Goal: Communication & Community: Answer question/provide support

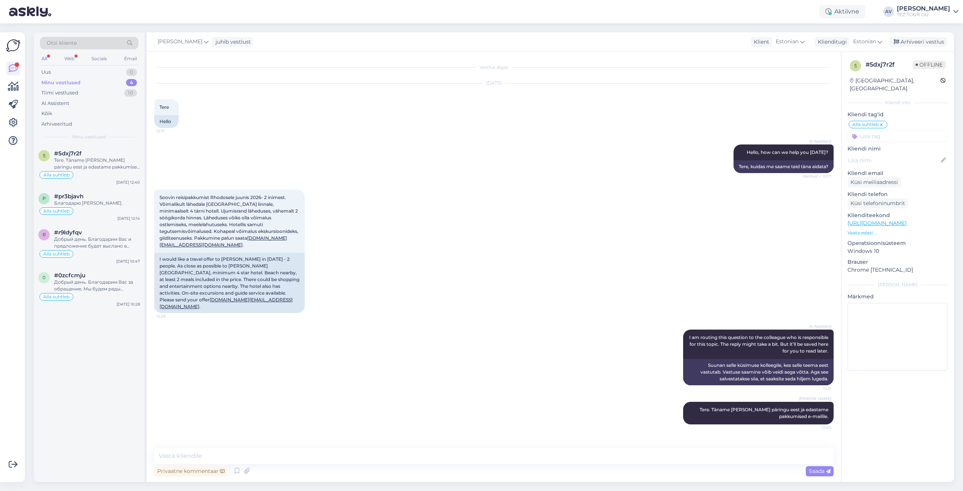
click at [791, 429] on div "Vestlus algas [DATE] Tere 12:17 Hello AI Assistent Hello, how can we help you […" at bounding box center [497, 250] width 686 height 382
click at [491, 457] on textarea at bounding box center [493, 456] width 679 height 16
type textarea "Pakkumised edastatud."
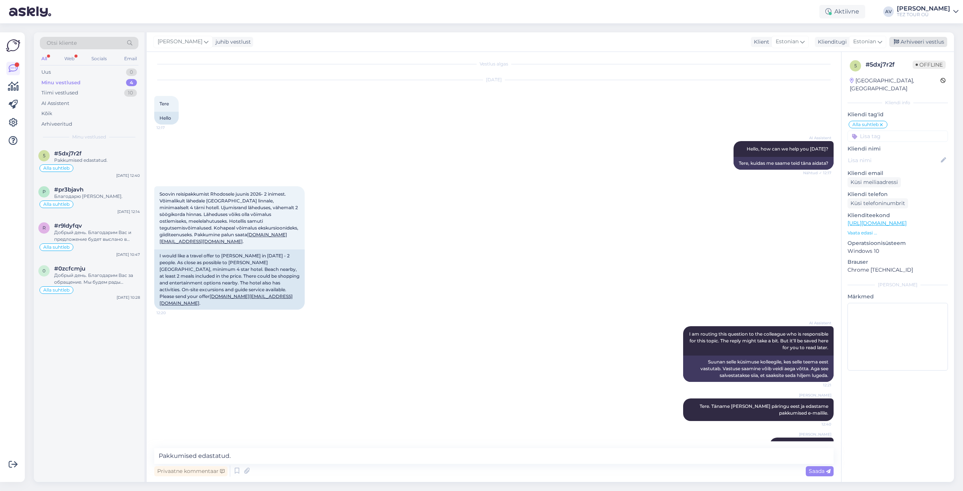
click at [929, 42] on div "Arhiveeri vestlus" at bounding box center [918, 42] width 58 height 10
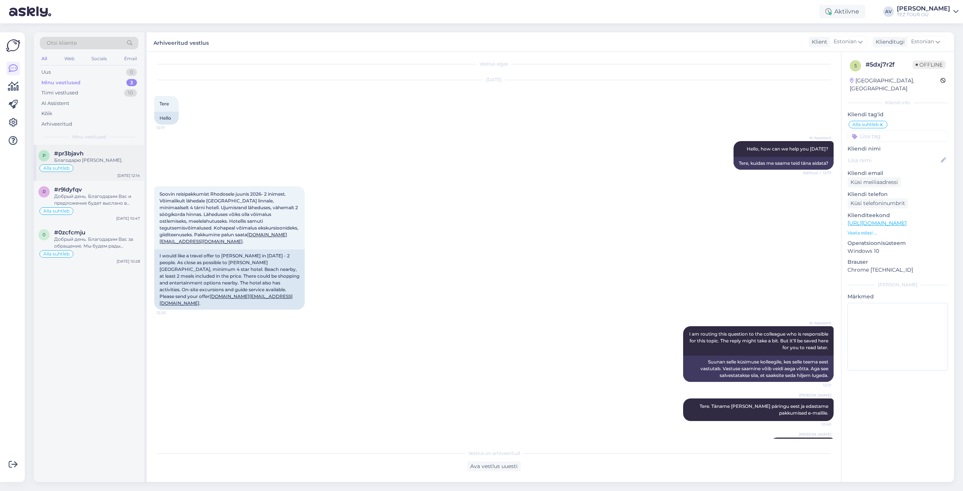
click at [73, 158] on div "Благодарю [PERSON_NAME]." at bounding box center [97, 160] width 86 height 7
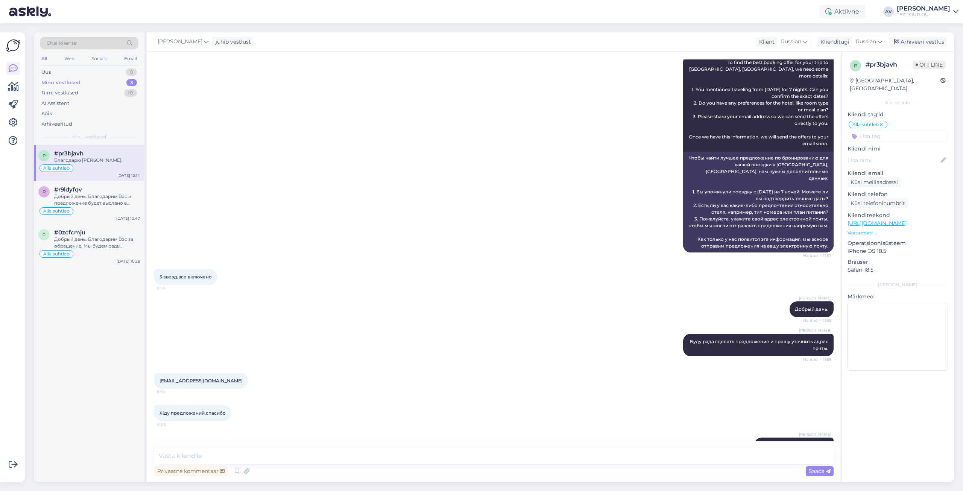
drag, startPoint x: 474, startPoint y: 71, endPoint x: 467, endPoint y: 78, distance: 9.8
click at [474, 71] on div "AI Assistent To find the best booking offer for your trip to [GEOGRAPHIC_DATA],…" at bounding box center [493, 153] width 679 height 214
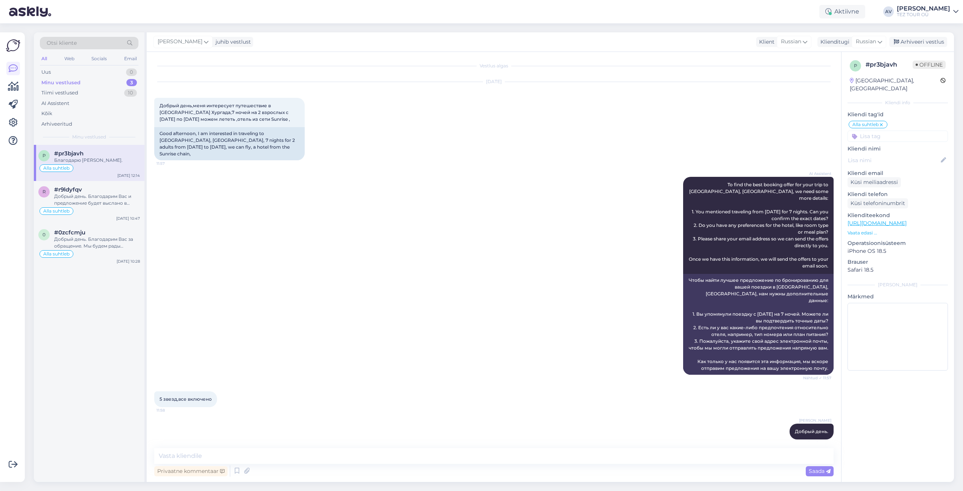
scroll to position [0, 0]
click at [74, 73] on div "Uus 1" at bounding box center [89, 72] width 99 height 11
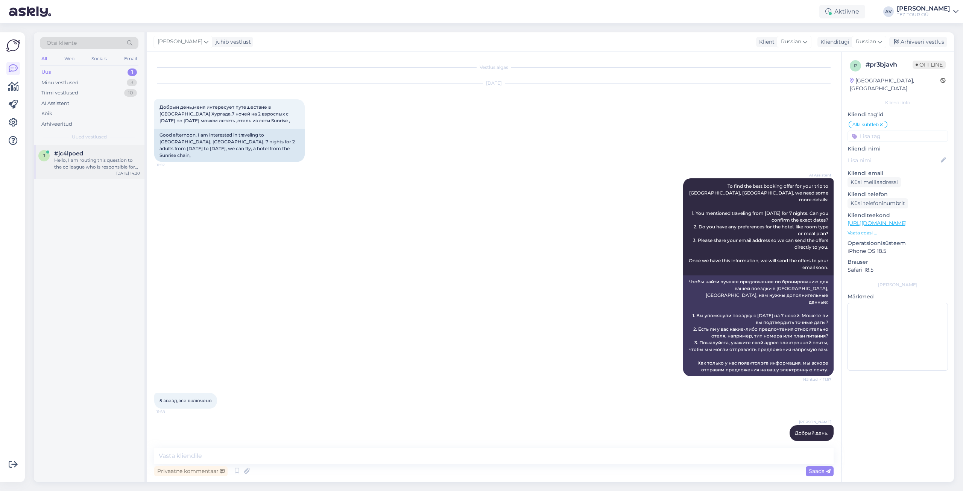
click at [87, 164] on div "Hello, I am routing this question to the colleague who is responsible for this …" at bounding box center [97, 164] width 86 height 14
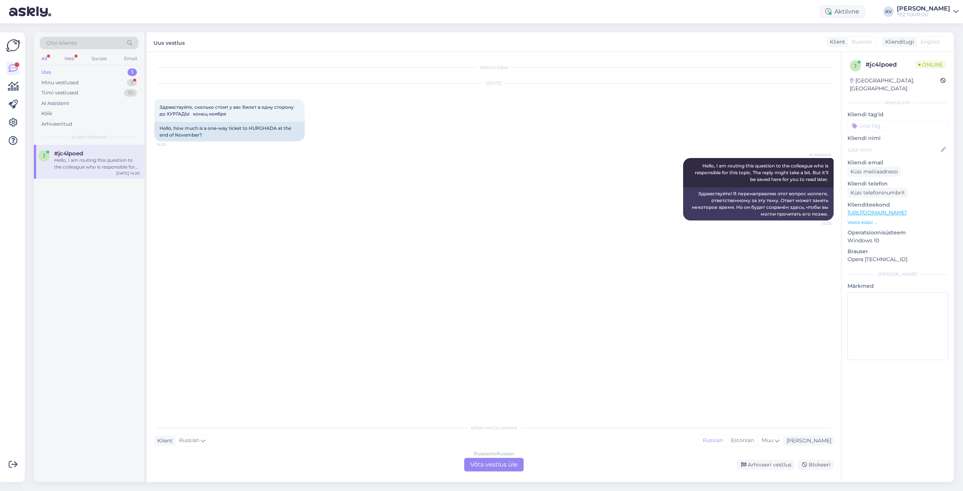
click at [507, 465] on div "Russian to Russian Võta vestlus üle" at bounding box center [493, 465] width 59 height 14
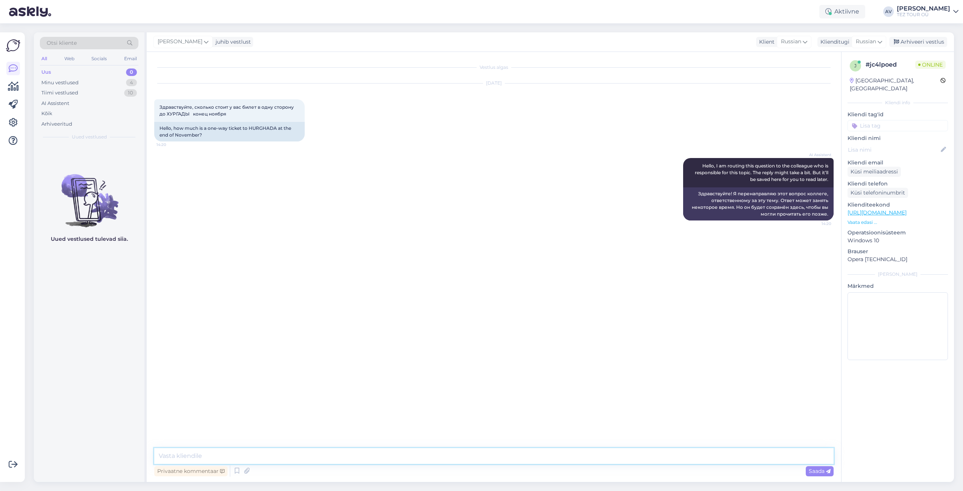
click at [507, 460] on textarea at bounding box center [493, 456] width 679 height 16
type textarea "Добрый день."
click at [368, 457] on textarea at bounding box center [493, 456] width 679 height 16
click at [275, 456] on textarea "На данный момент, мы можем преддложить только билет туда и обратно." at bounding box center [493, 456] width 679 height 16
type textarea "На данный момент, мы можем предложить только билет туда и обратно."
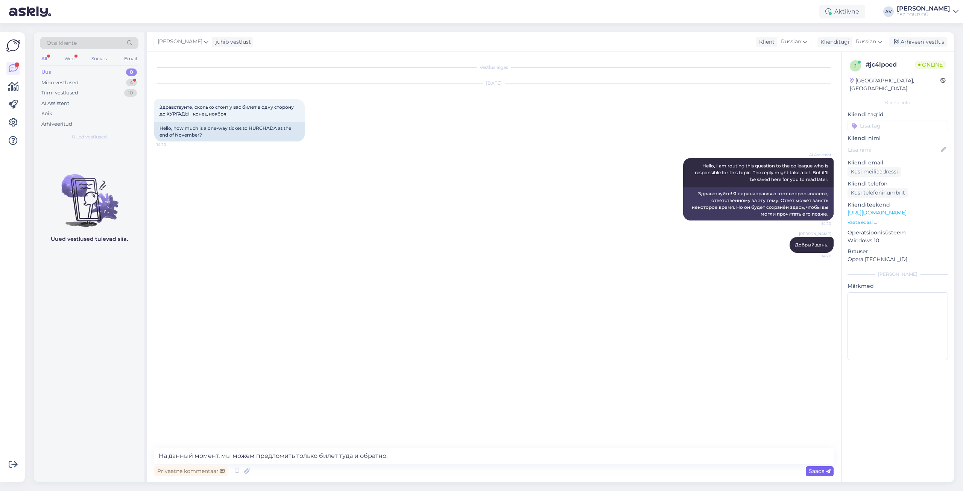
click at [829, 471] on icon at bounding box center [828, 471] width 5 height 5
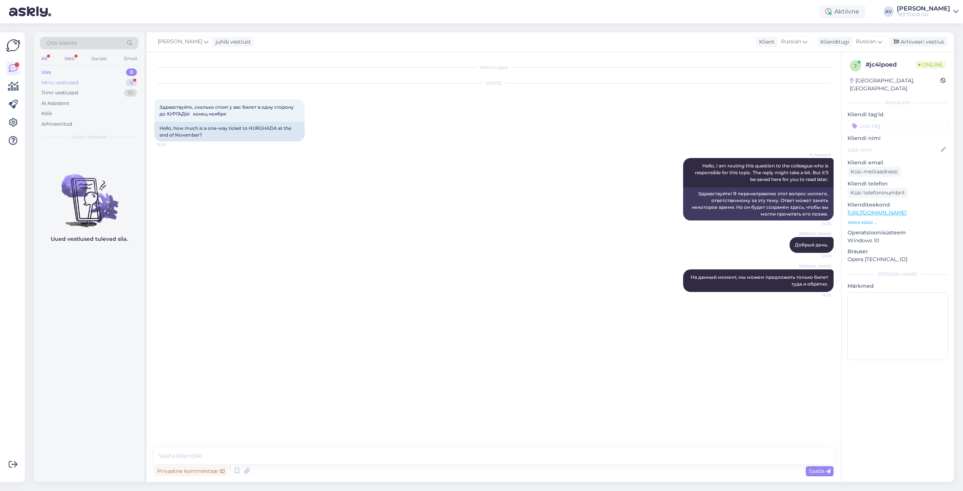
click at [67, 82] on div "Minu vestlused" at bounding box center [59, 83] width 37 height 8
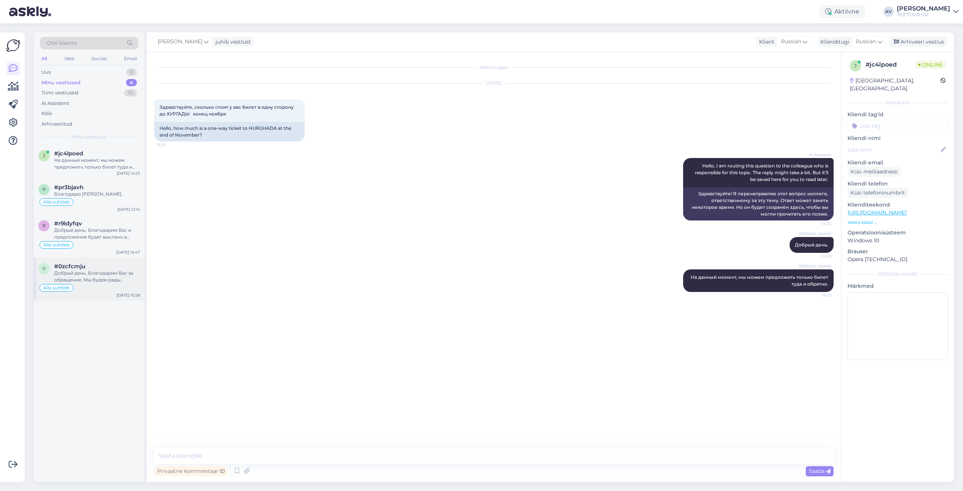
click at [113, 273] on div "Добрый день. Благодарим Вас за обращение. Мы будем рады предложить для отдыха К…" at bounding box center [97, 277] width 86 height 14
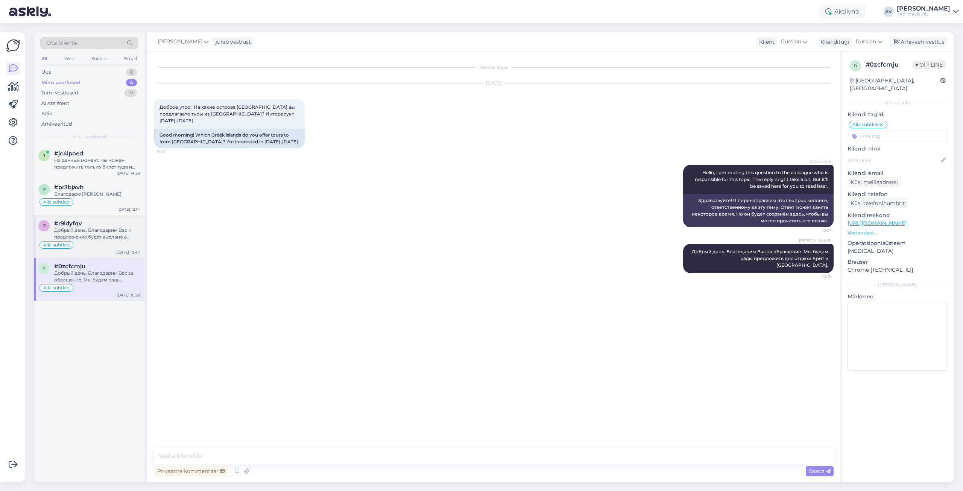
click at [99, 238] on div "Добрый день. Благодарим Вас и предложение будет выслано в ближайшее время." at bounding box center [97, 234] width 86 height 14
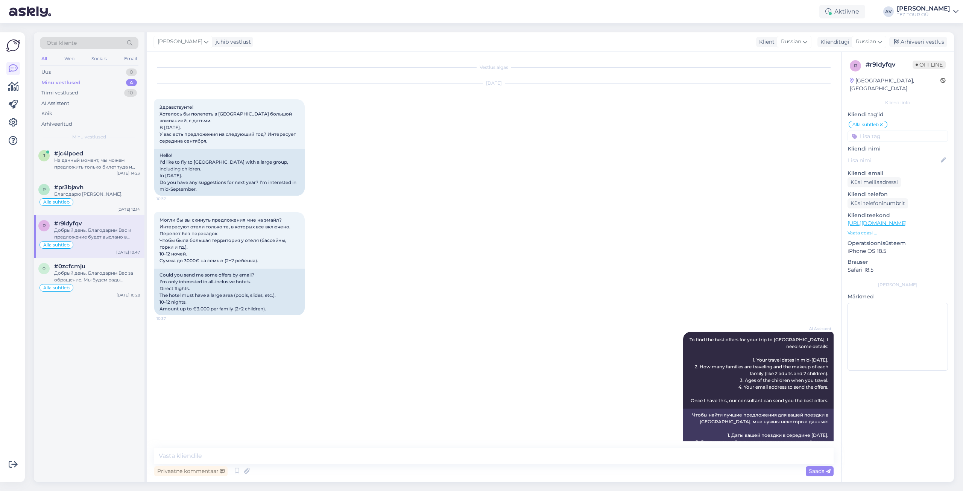
scroll to position [240, 0]
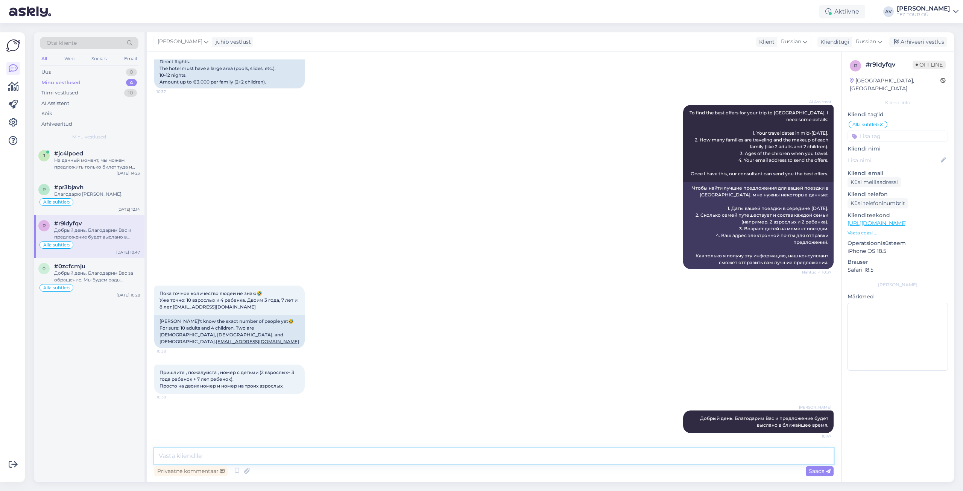
click at [381, 456] on textarea at bounding box center [493, 456] width 679 height 16
type textarea "Предложение выслано на почту."
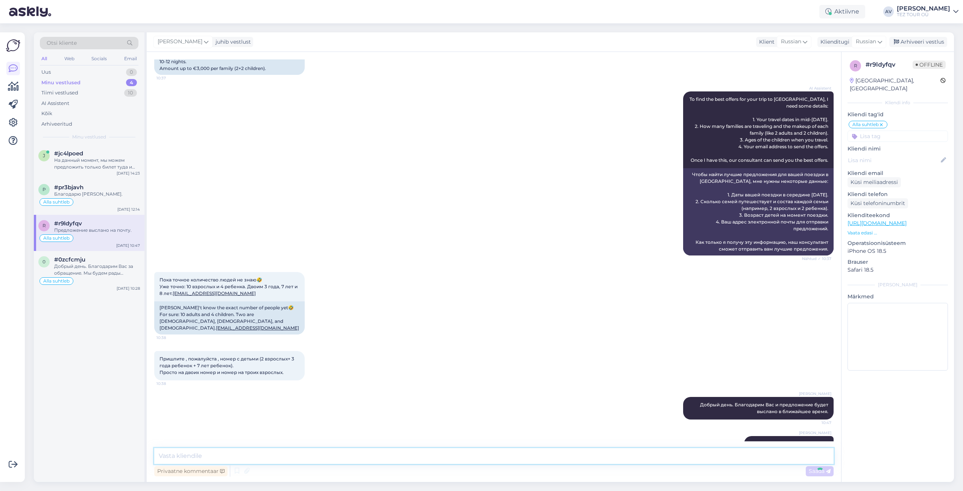
scroll to position [273, 0]
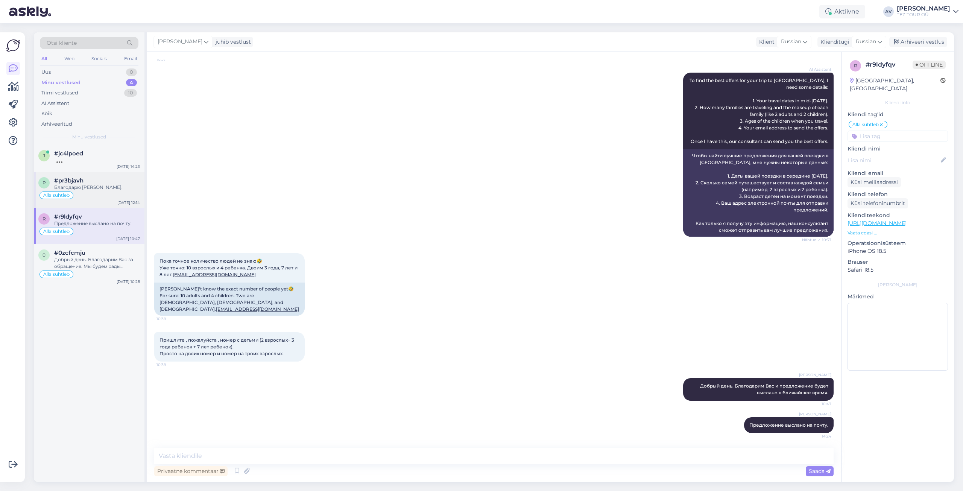
click at [95, 184] on div "#pr3bjavh" at bounding box center [97, 180] width 86 height 7
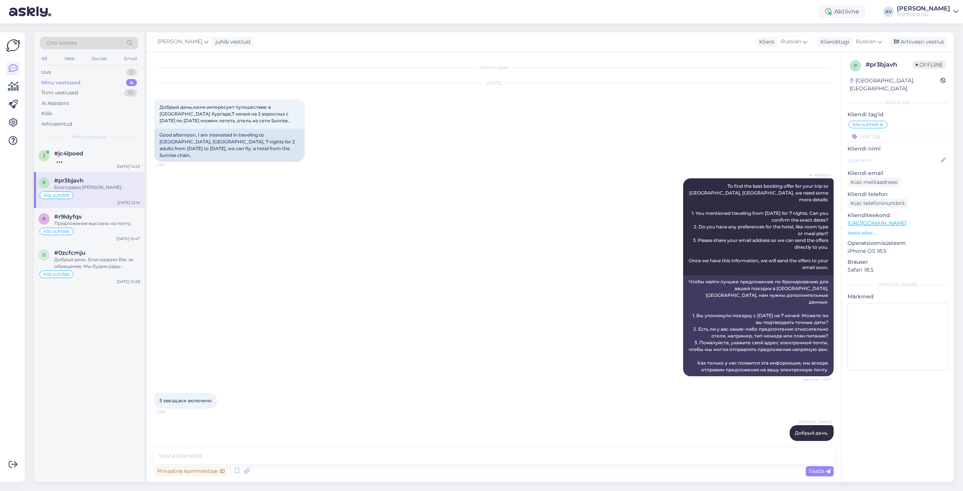
scroll to position [124, 0]
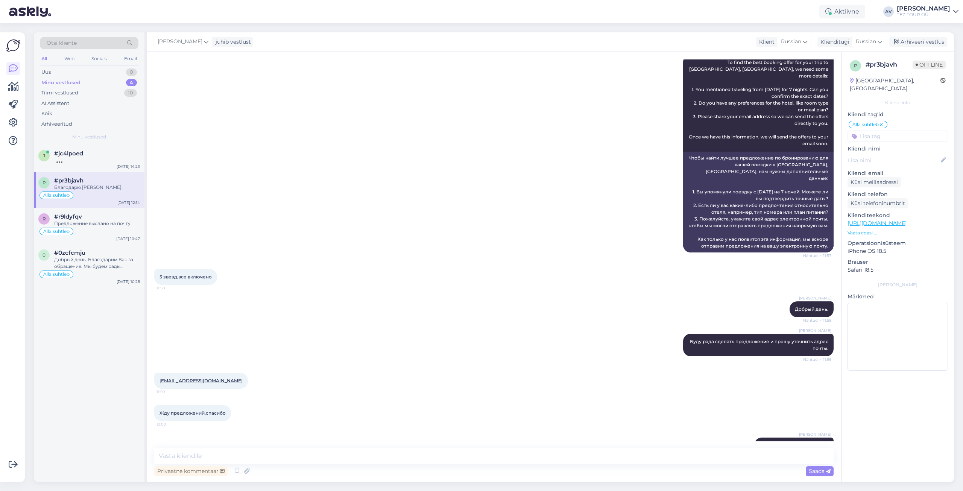
click at [448, 102] on div "AI Assistent To find the best booking offer for your trip to [GEOGRAPHIC_DATA],…" at bounding box center [493, 153] width 679 height 214
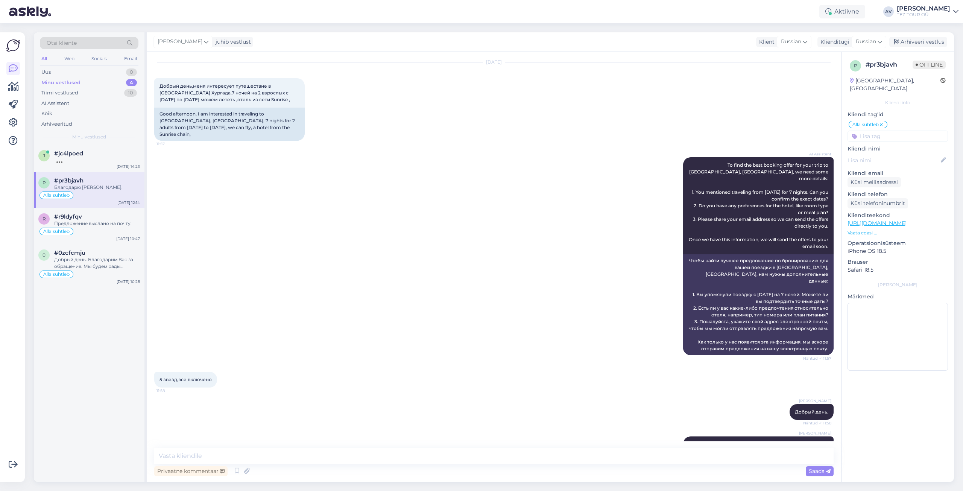
scroll to position [0, 0]
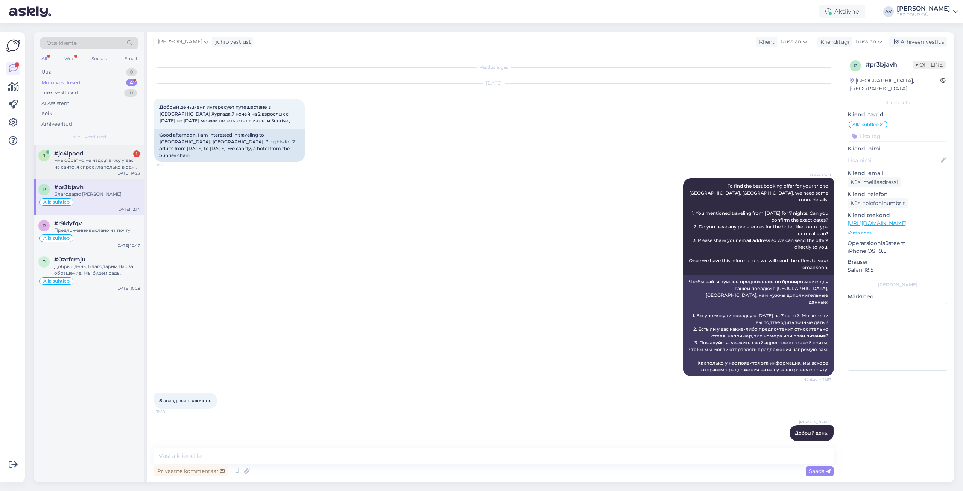
click at [84, 159] on div "мне обратно не надо,я вижу у вас на сайте ,я спросила только в одну сторону," at bounding box center [97, 164] width 86 height 14
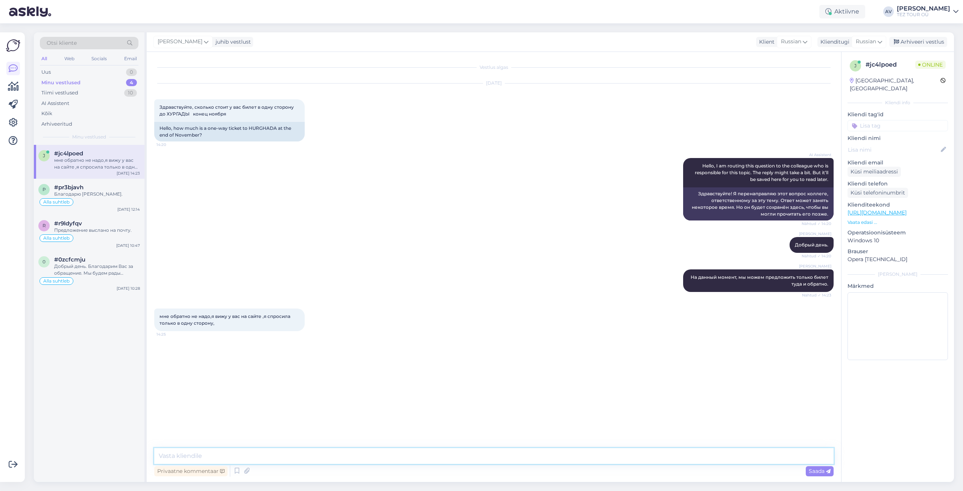
click at [299, 457] on textarea at bounding box center [493, 456] width 679 height 16
click at [249, 456] on textarea "На данный момент эти билет не доступны, возможно позднее." at bounding box center [493, 456] width 679 height 16
type textarea "На данный момент эти билеты не доступны, возможно позднее."
click at [819, 472] on span "Saada" at bounding box center [820, 471] width 22 height 7
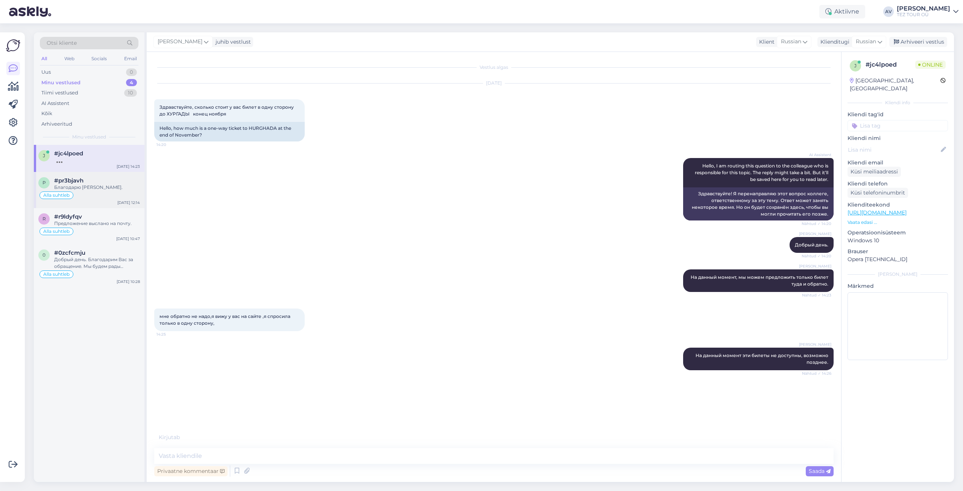
click at [87, 182] on div "#pr3bjavh" at bounding box center [97, 180] width 86 height 7
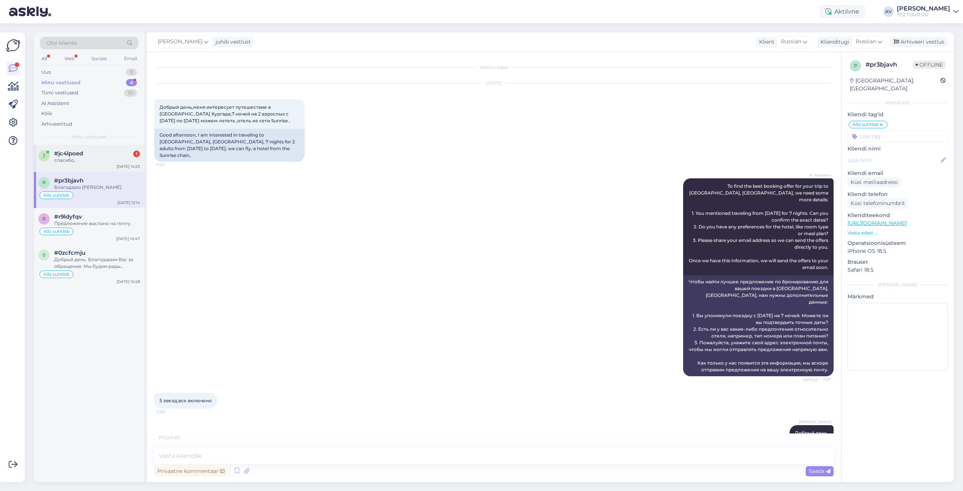
click at [94, 160] on div "спасибо," at bounding box center [97, 160] width 86 height 7
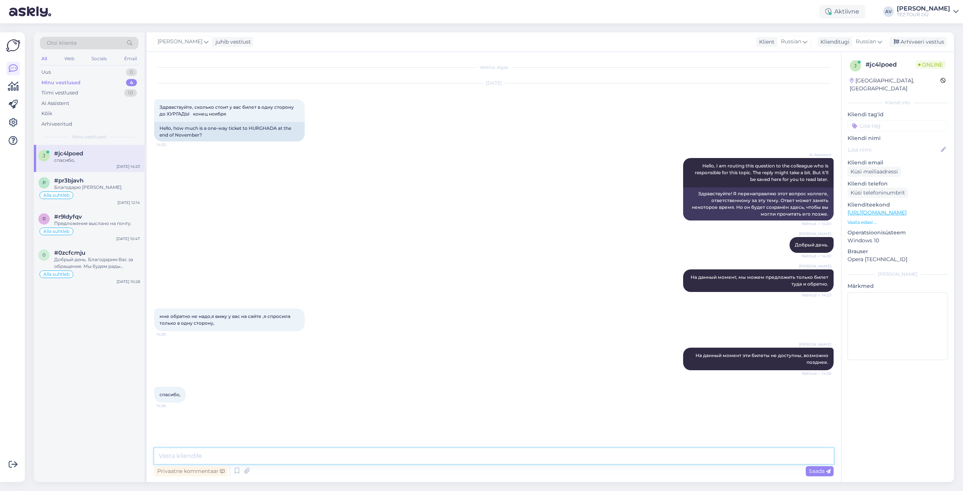
click at [204, 454] on textarea at bounding box center [493, 456] width 679 height 16
click at [73, 185] on div "Благодарю [PERSON_NAME]." at bounding box center [97, 187] width 86 height 7
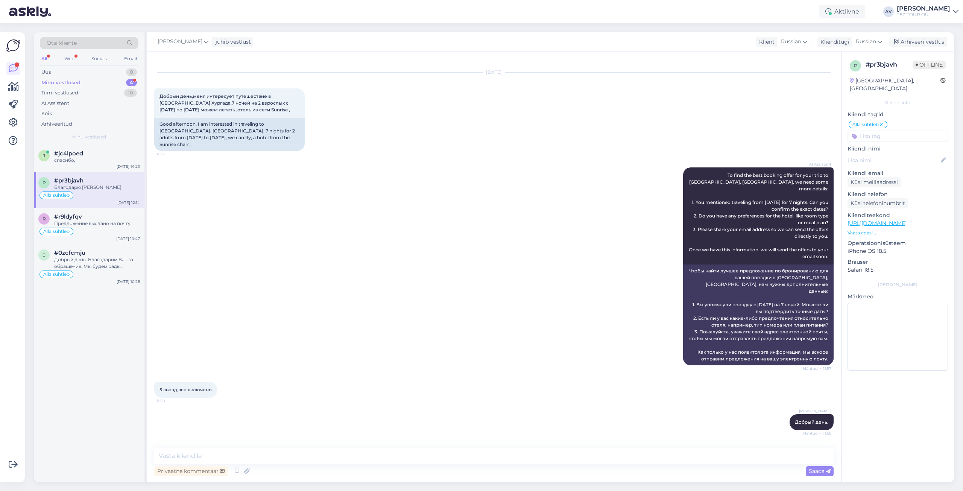
scroll to position [124, 0]
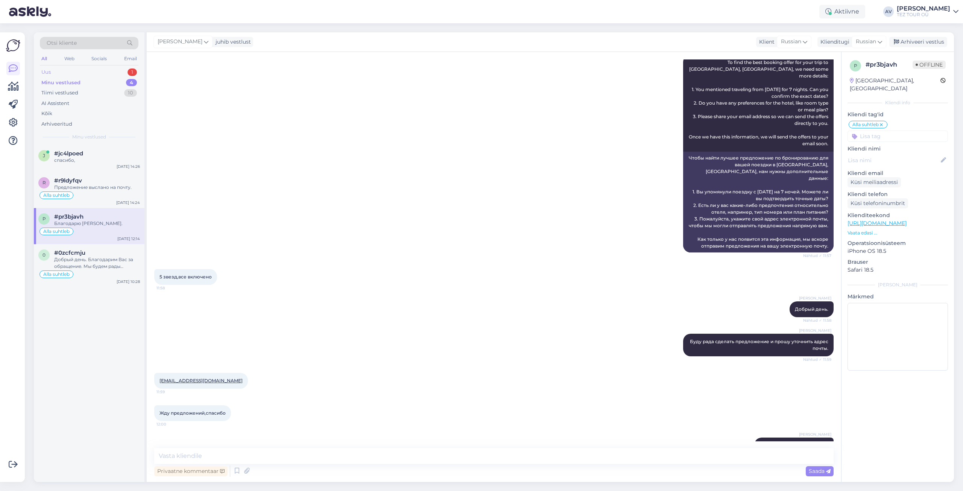
click at [63, 72] on div "Uus 1" at bounding box center [89, 72] width 99 height 11
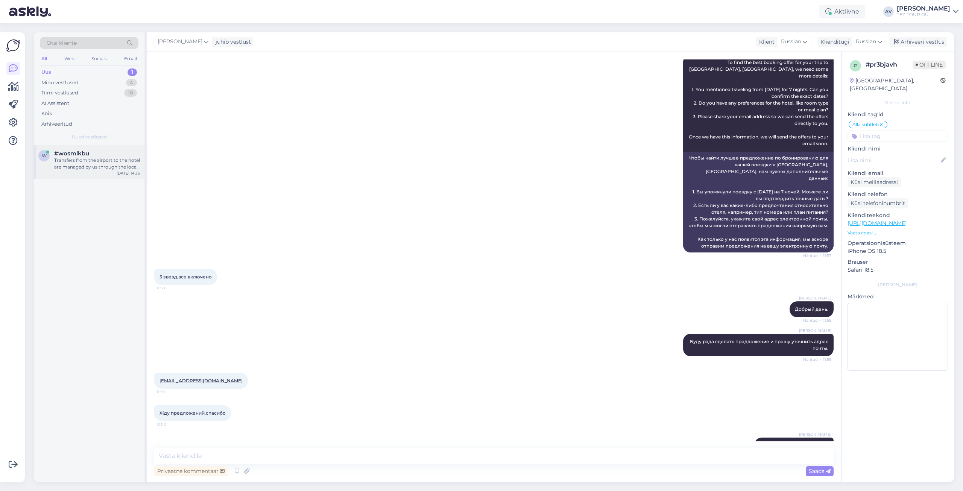
click at [68, 170] on div "Transfers from the airport to the hotel are managed by us through the local TEZ…" at bounding box center [97, 164] width 86 height 14
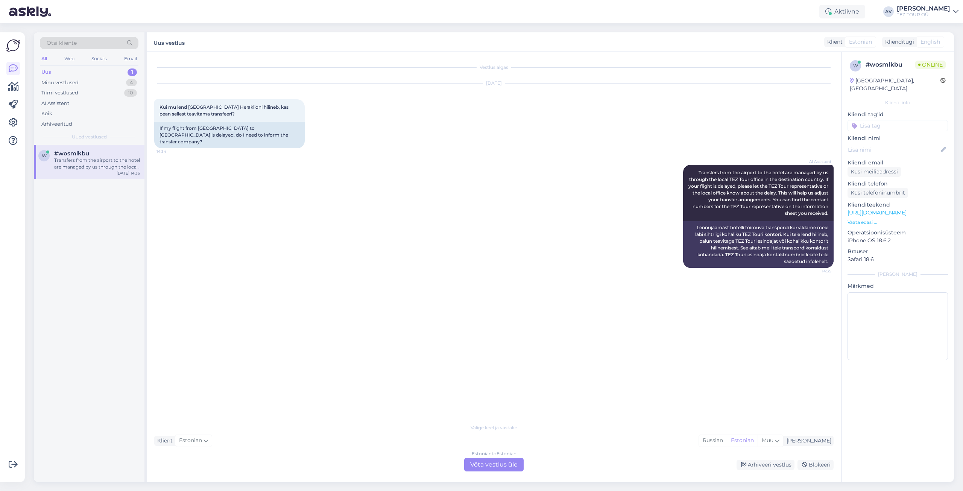
scroll to position [0, 0]
click at [506, 469] on div "Estonian to Estonian Võta vestlus üle" at bounding box center [493, 465] width 59 height 14
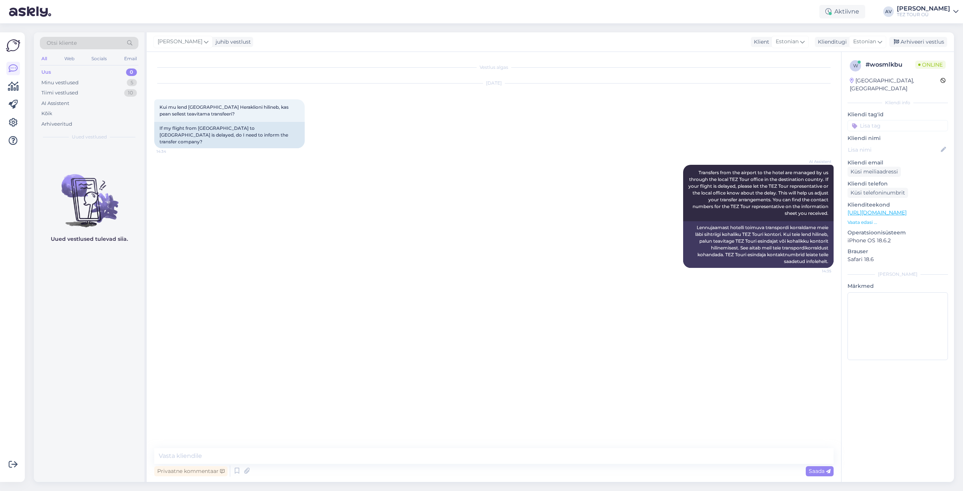
click at [869, 120] on input at bounding box center [898, 125] width 100 height 11
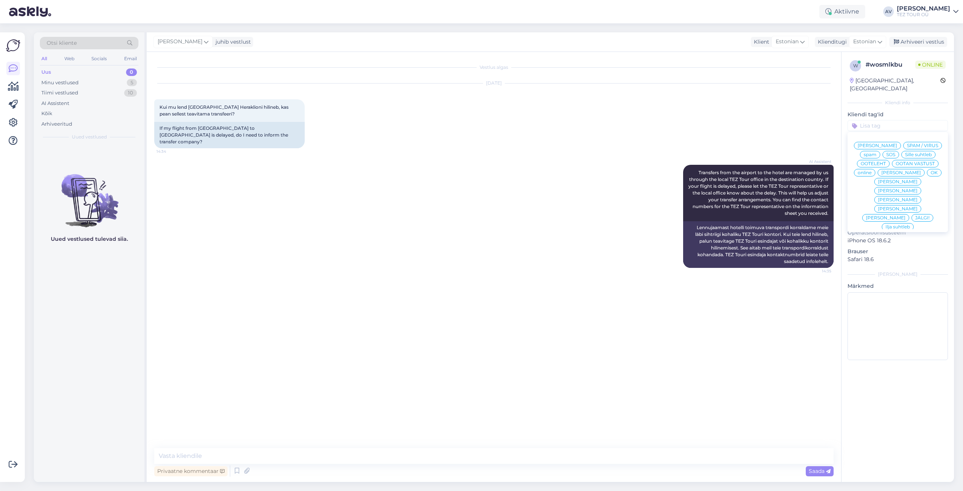
click at [889, 279] on span "Alla suhtleb" at bounding box center [898, 281] width 26 height 5
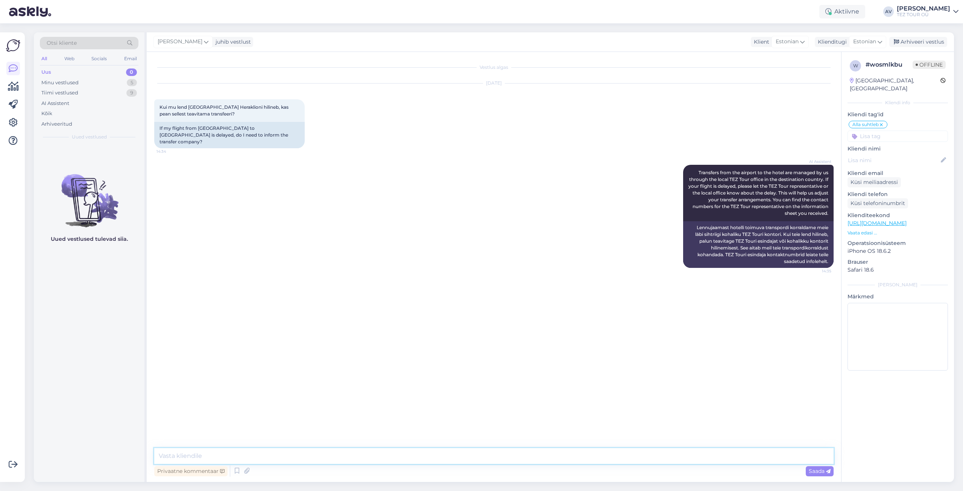
click at [288, 457] on textarea at bounding box center [493, 456] width 679 height 16
paste textarea "Tere päevast. Kui teil on pakettreis, jälgib transfeeriteenus ise lennugraafiku…"
type textarea "Tere päevast. Kui teil on pakettreis, jälgib transfeeriteenus ise lennugraafiku…"
click at [819, 472] on span "Saada" at bounding box center [820, 471] width 22 height 7
click at [67, 81] on div "Minu vestlused" at bounding box center [59, 83] width 37 height 8
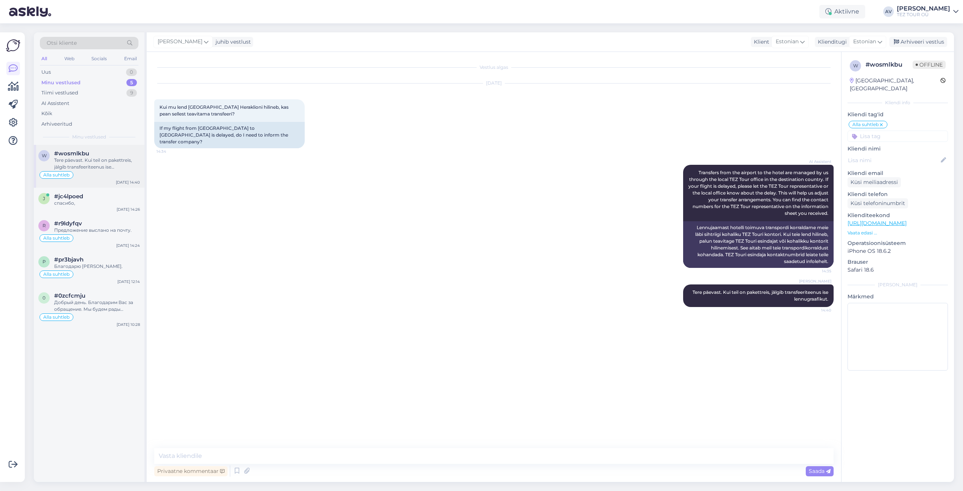
click at [77, 161] on div "Tere päevast. Kui teil on pakettreis, jälgib transfeeriteenus ise lennugraafiku…" at bounding box center [97, 164] width 86 height 14
click at [88, 193] on div "j #jc4lpoed спасибо, [DATE] 14:26" at bounding box center [89, 201] width 111 height 27
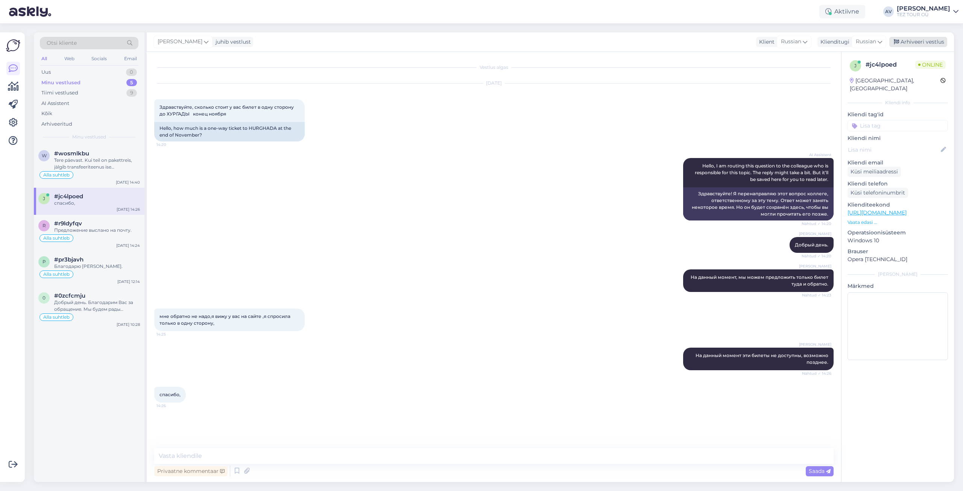
click at [914, 41] on div "Arhiveeri vestlus" at bounding box center [918, 42] width 58 height 10
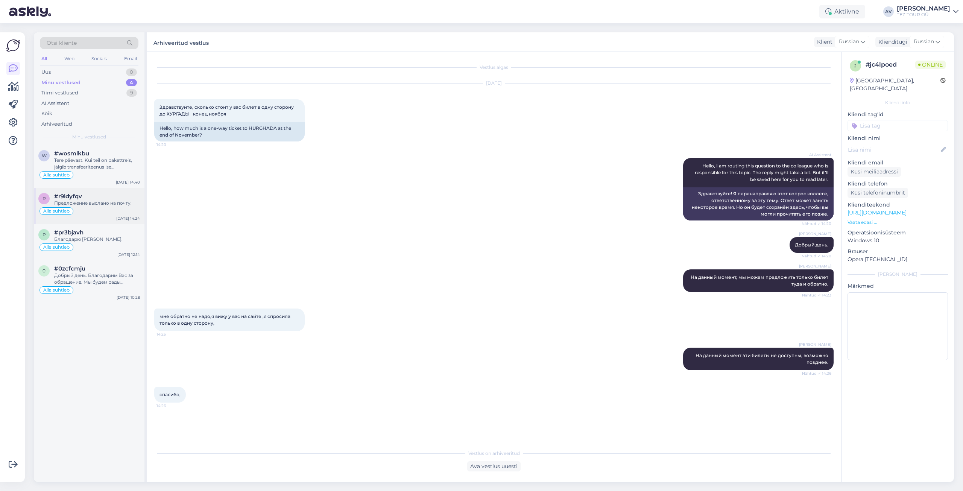
click at [112, 194] on div "#r9ldyfqv" at bounding box center [97, 196] width 86 height 7
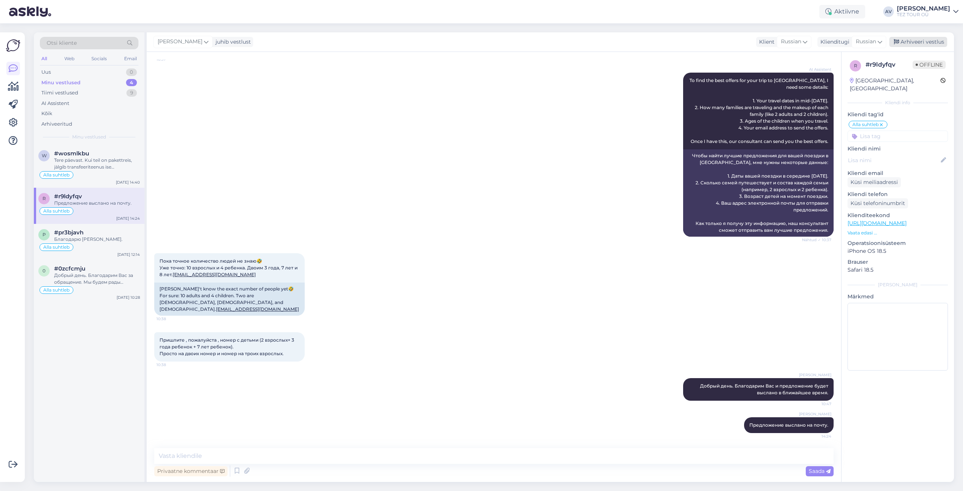
click at [914, 42] on div "Arhiveeri vestlus" at bounding box center [918, 42] width 58 height 10
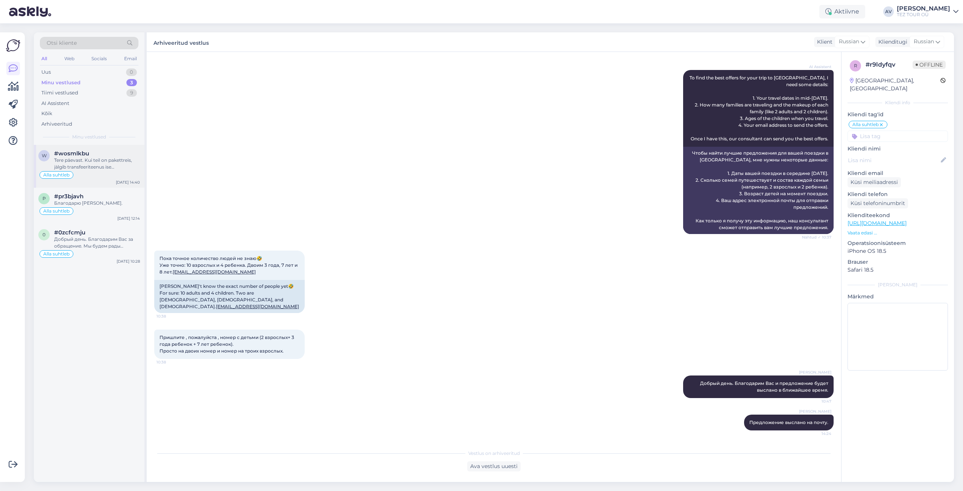
click at [93, 166] on div "Tere päevast. Kui teil on pakettreis, jälgib transfeeriteenus ise lennugraafiku…" at bounding box center [97, 164] width 86 height 14
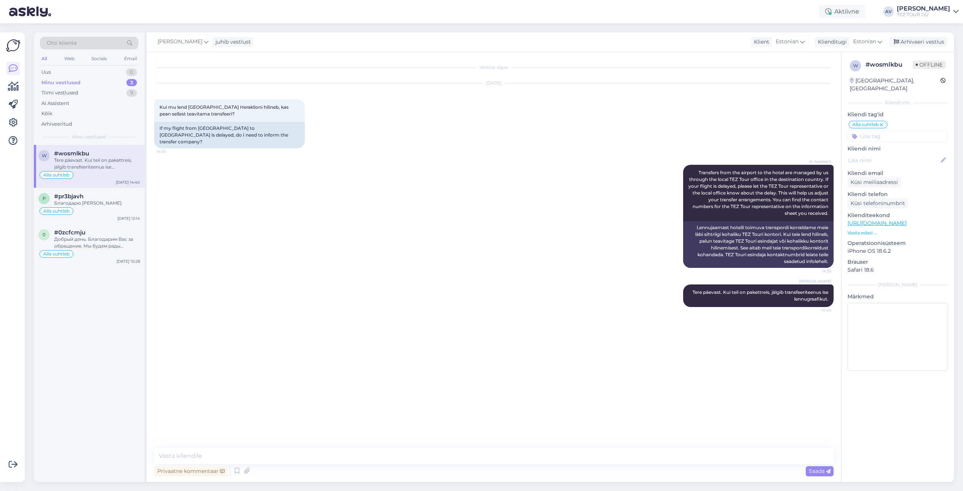
scroll to position [0, 0]
click at [92, 203] on div "Благодарю [PERSON_NAME]." at bounding box center [97, 203] width 86 height 7
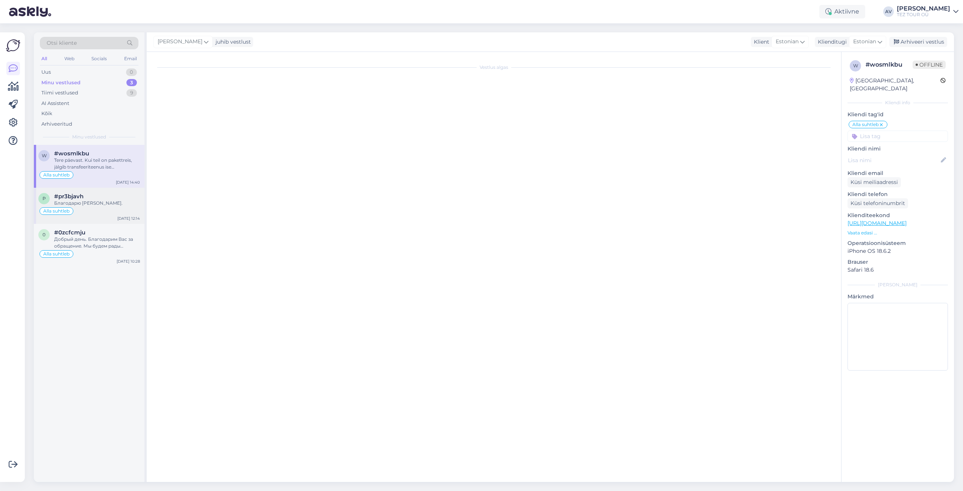
scroll to position [124, 0]
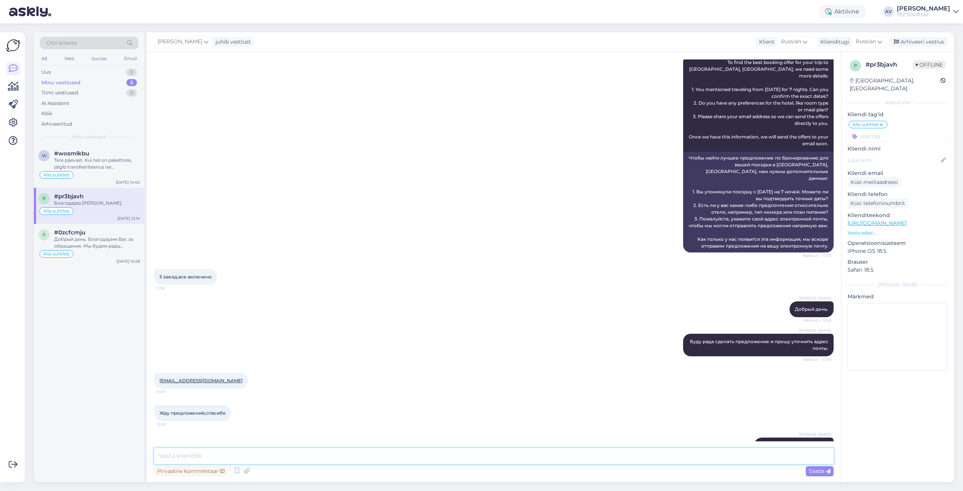
click at [280, 452] on textarea at bounding box center [493, 456] width 679 height 16
type textarea "Предложение выслано."
click at [829, 472] on icon at bounding box center [828, 471] width 5 height 5
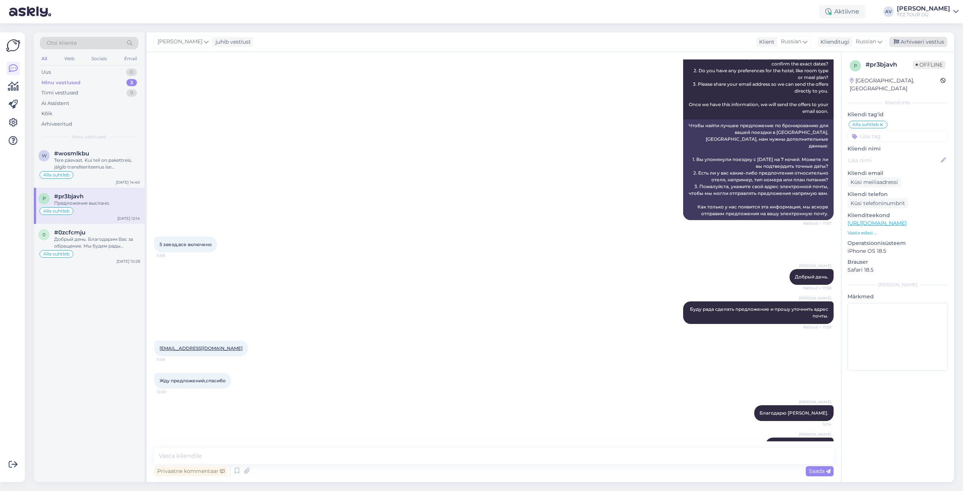
click at [933, 41] on div "Arhiveeri vestlus" at bounding box center [918, 42] width 58 height 10
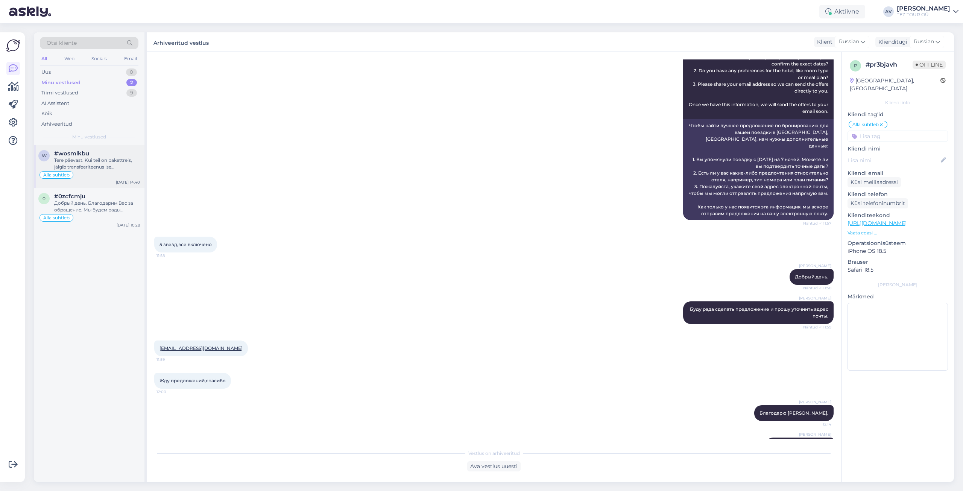
click at [84, 161] on div "Tere päevast. Kui teil on pakettreis, jälgib transfeeriteenus ise lennugraafiku…" at bounding box center [97, 164] width 86 height 14
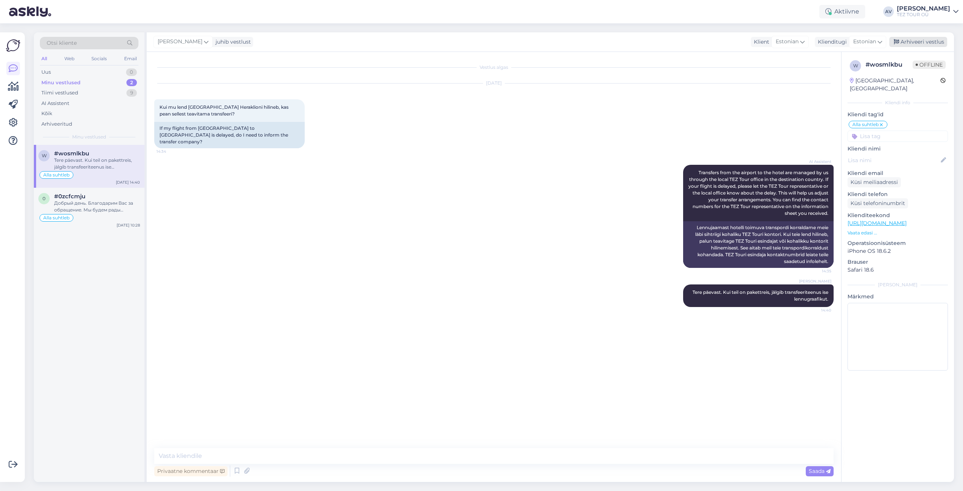
click at [926, 40] on div "Arhiveeri vestlus" at bounding box center [918, 42] width 58 height 10
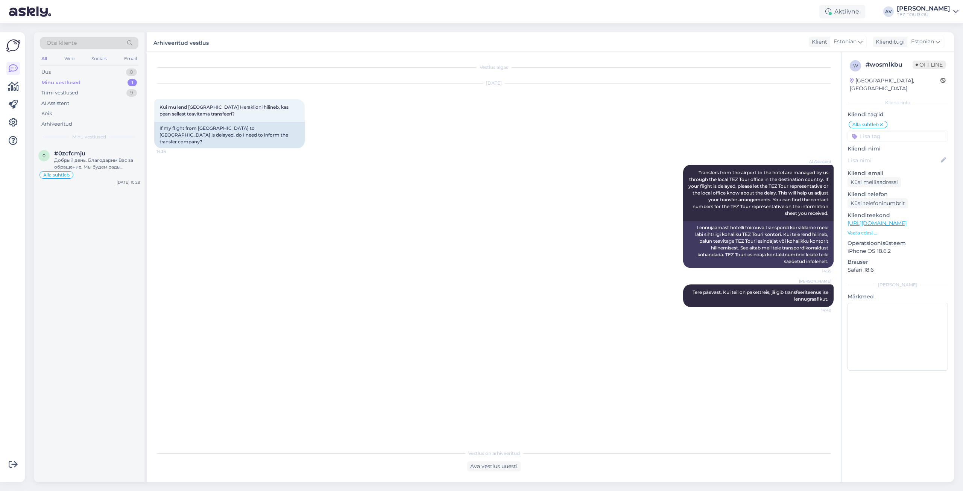
click at [800, 346] on div "Vestlus algas [DATE] Kui mu lend [GEOGRAPHIC_DATA] [GEOGRAPHIC_DATA] hilineb, k…" at bounding box center [497, 248] width 686 height 379
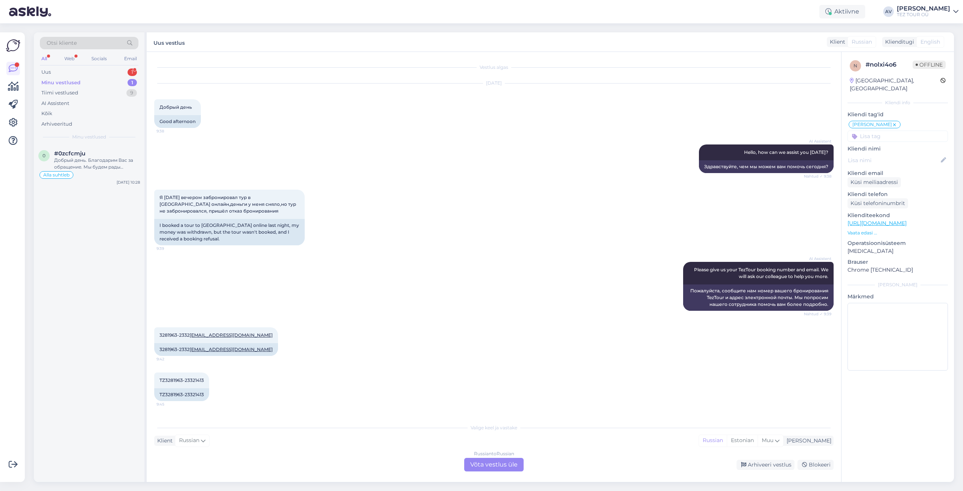
scroll to position [373, 0]
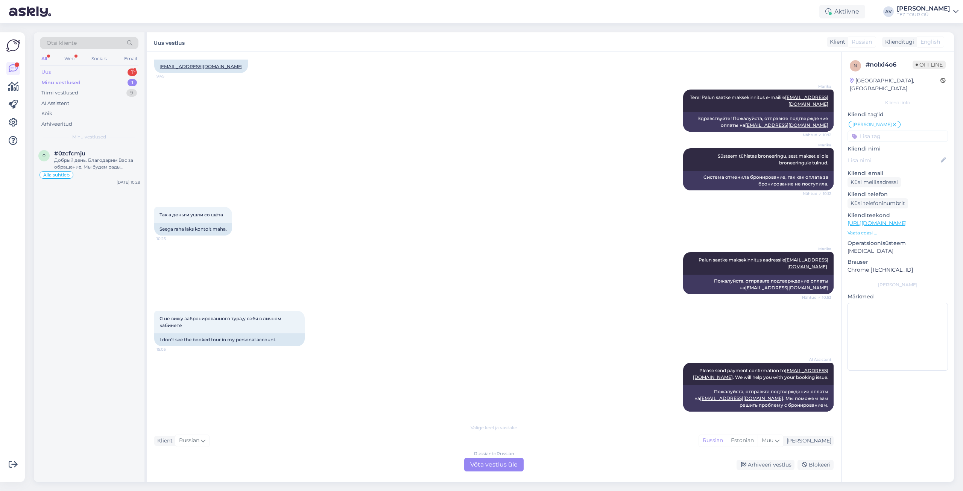
click at [69, 73] on div "Uus 1" at bounding box center [89, 72] width 99 height 11
click at [85, 159] on div "Please send payment confirmation to [EMAIL_ADDRESS][DOMAIN_NAME]. We will help …" at bounding box center [97, 164] width 86 height 14
click at [511, 463] on div "Russian to Russian Võta vestlus üle" at bounding box center [493, 465] width 59 height 14
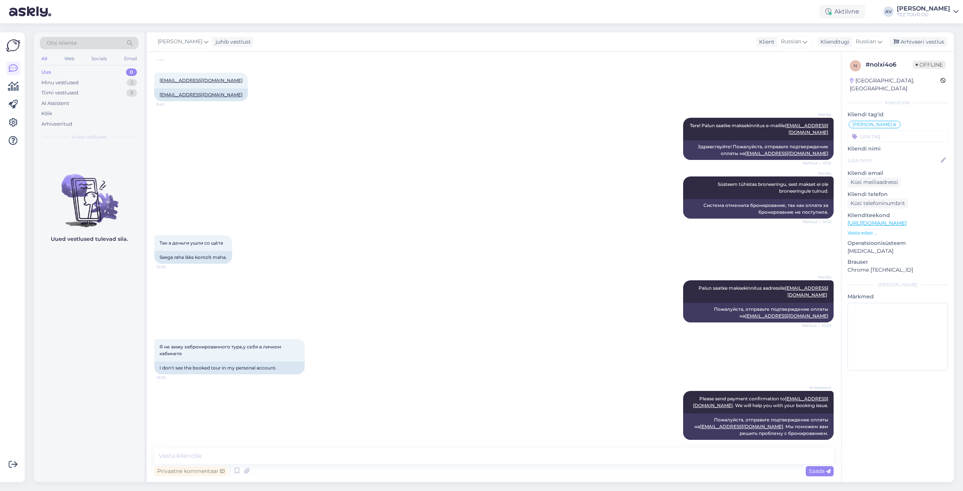
click at [881, 131] on input at bounding box center [898, 136] width 100 height 11
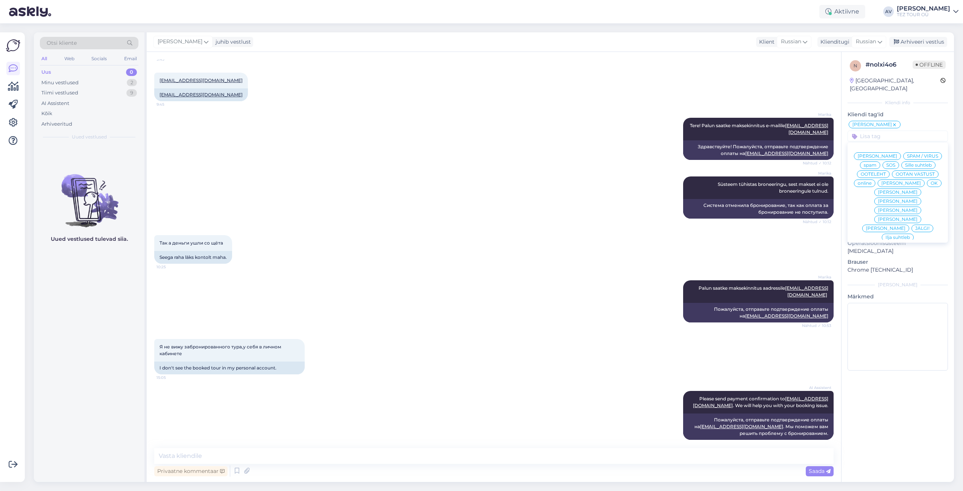
click at [914, 217] on span "[PERSON_NAME]" at bounding box center [898, 219] width 40 height 5
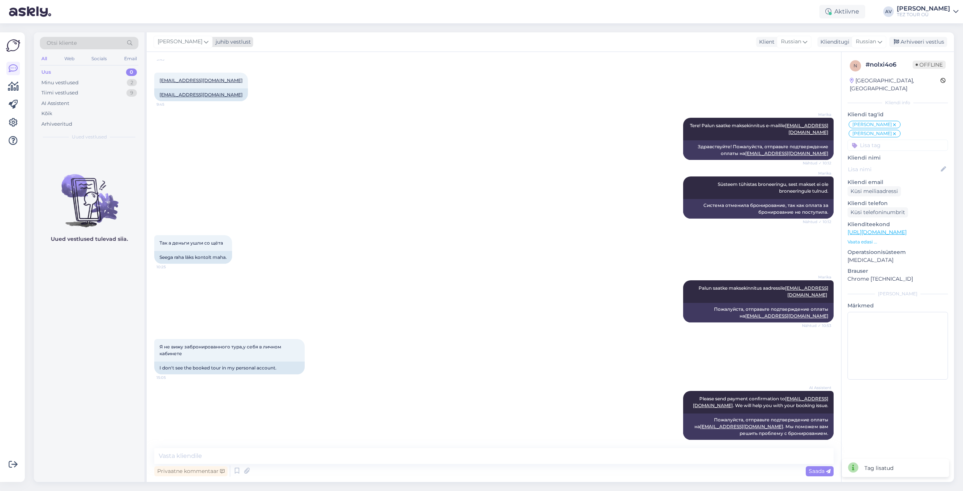
click at [204, 42] on icon at bounding box center [206, 42] width 5 height 8
click at [207, 147] on div "Marika" at bounding box center [203, 150] width 65 height 9
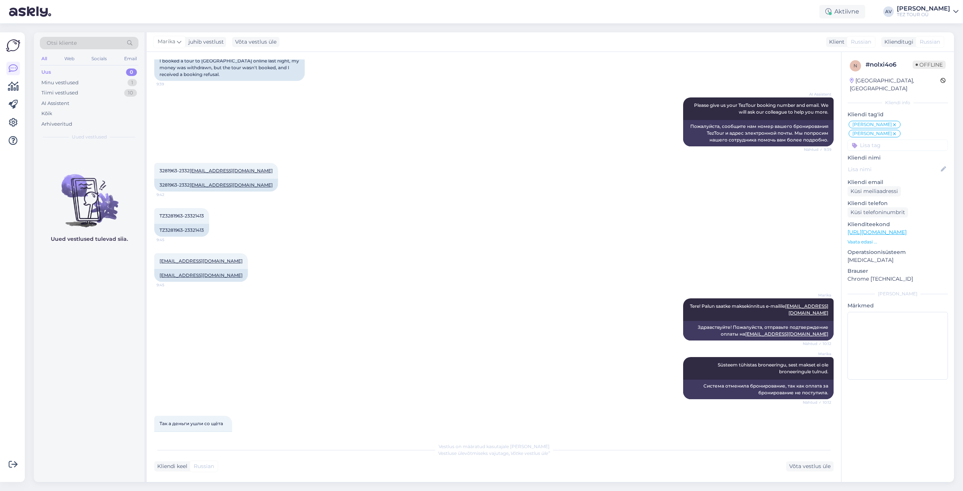
scroll to position [129, 0]
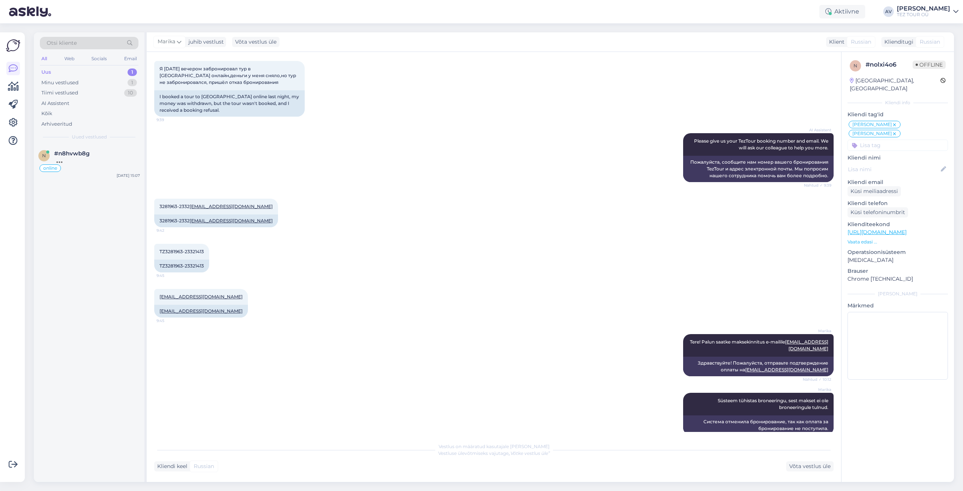
click at [52, 76] on div "Uus 1" at bounding box center [89, 72] width 99 height 11
click at [88, 163] on div "You can put in the current passport details now and change them later when your…" at bounding box center [97, 164] width 86 height 14
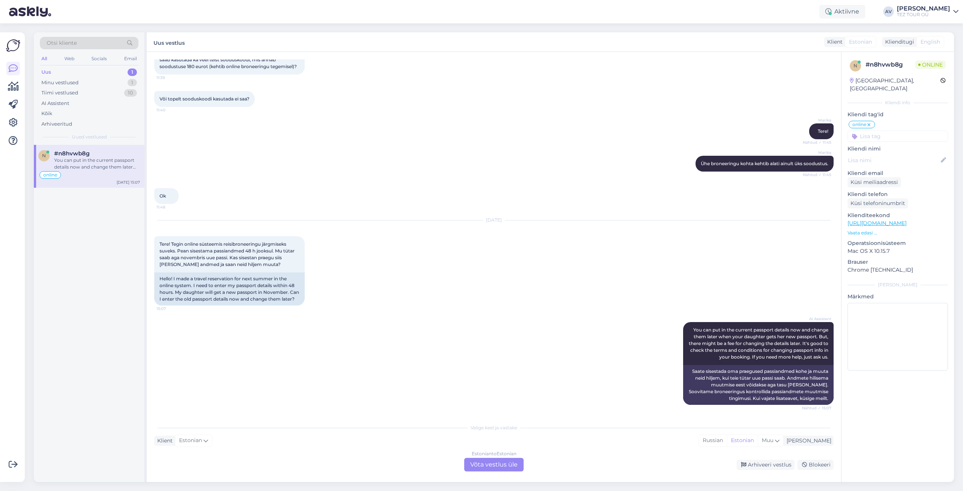
click at [509, 464] on div "Estonian to Estonian Võta vestlus üle" at bounding box center [493, 465] width 59 height 14
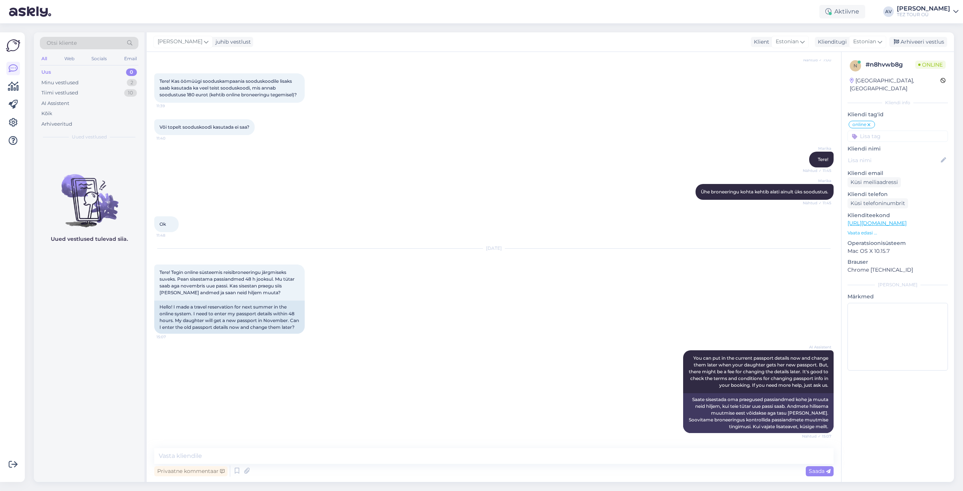
click at [868, 131] on input at bounding box center [898, 136] width 100 height 11
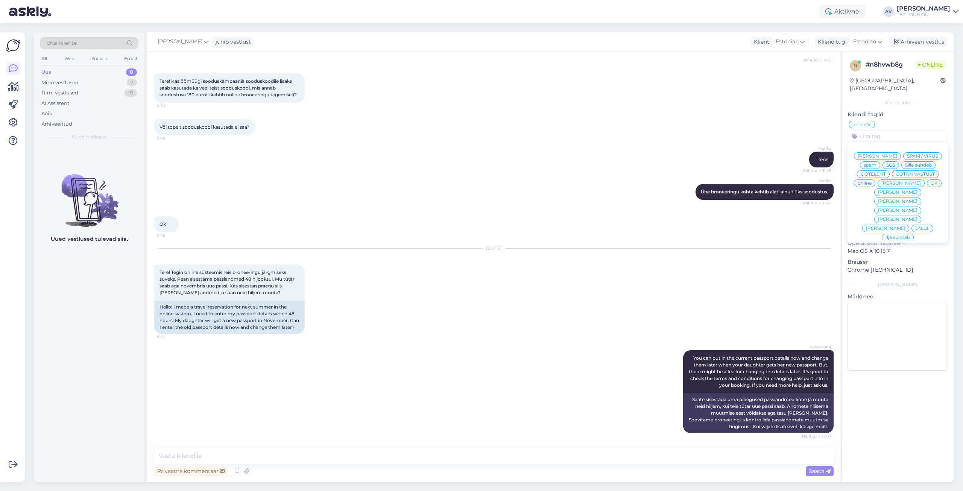
click at [913, 217] on span "[PERSON_NAME]" at bounding box center [898, 219] width 40 height 5
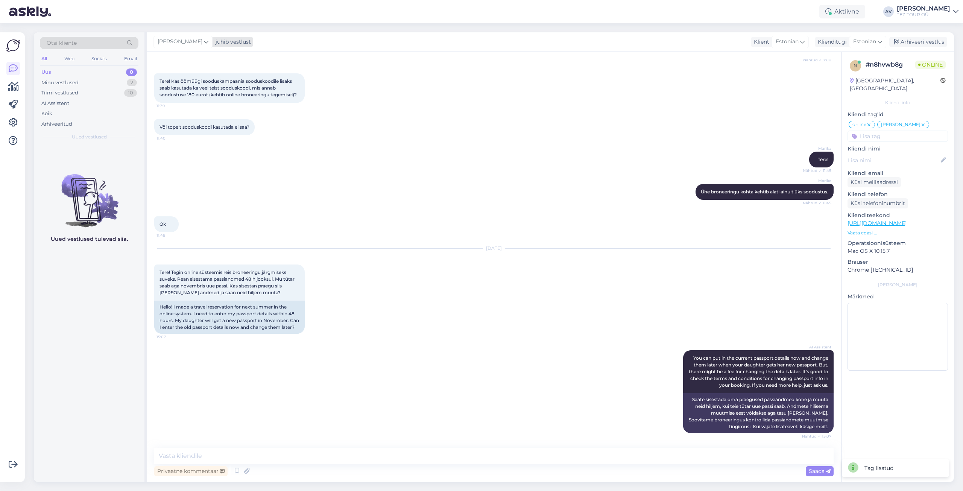
click at [204, 41] on icon at bounding box center [206, 42] width 5 height 8
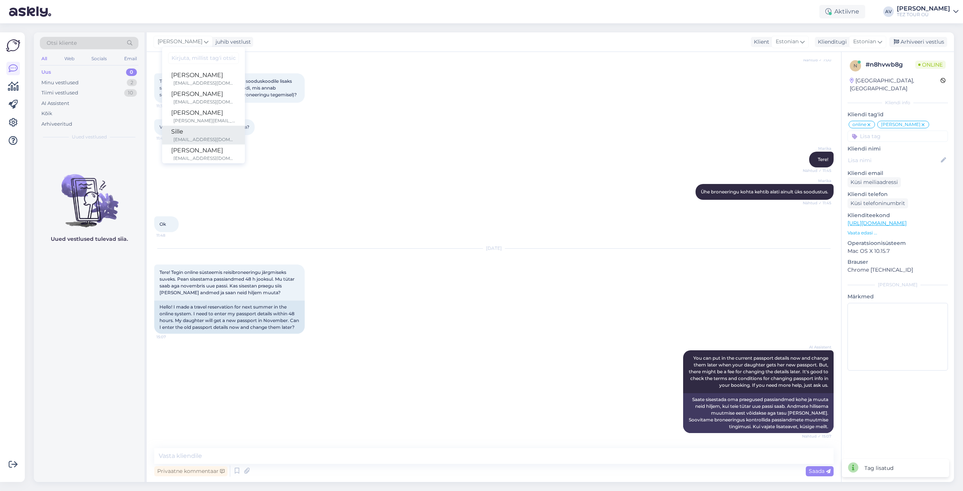
scroll to position [38, 0]
click at [199, 149] on div "Marika" at bounding box center [203, 150] width 65 height 9
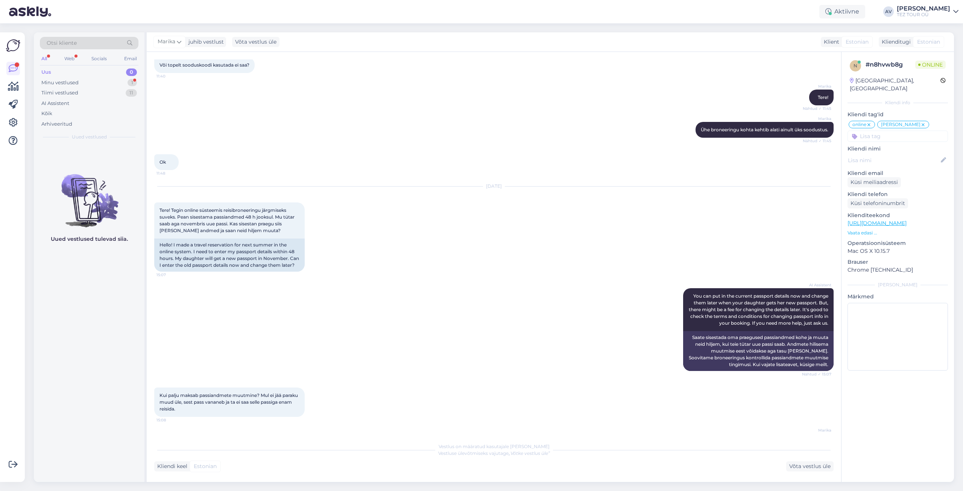
scroll to position [297, 0]
